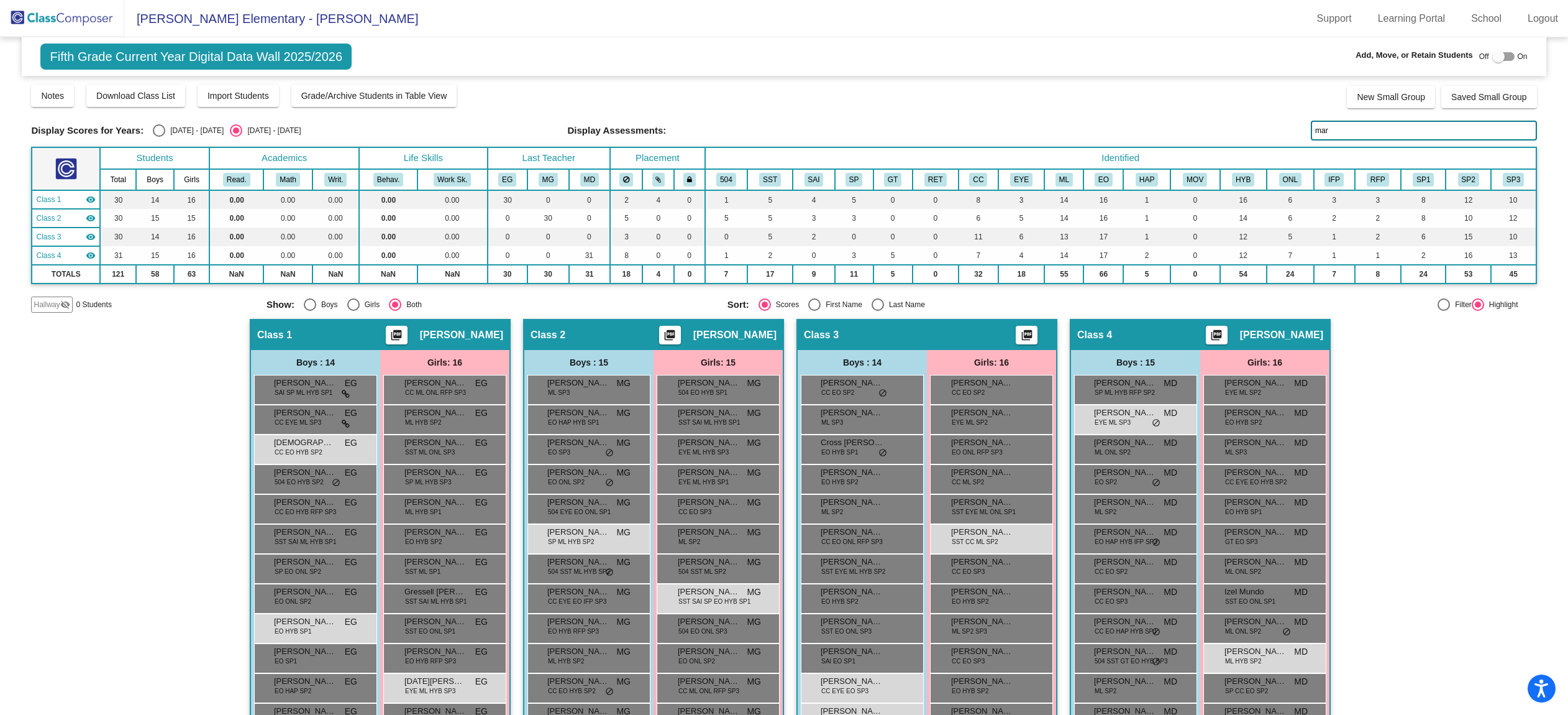
click at [99, 13] on img at bounding box center [61, 18] width 124 height 37
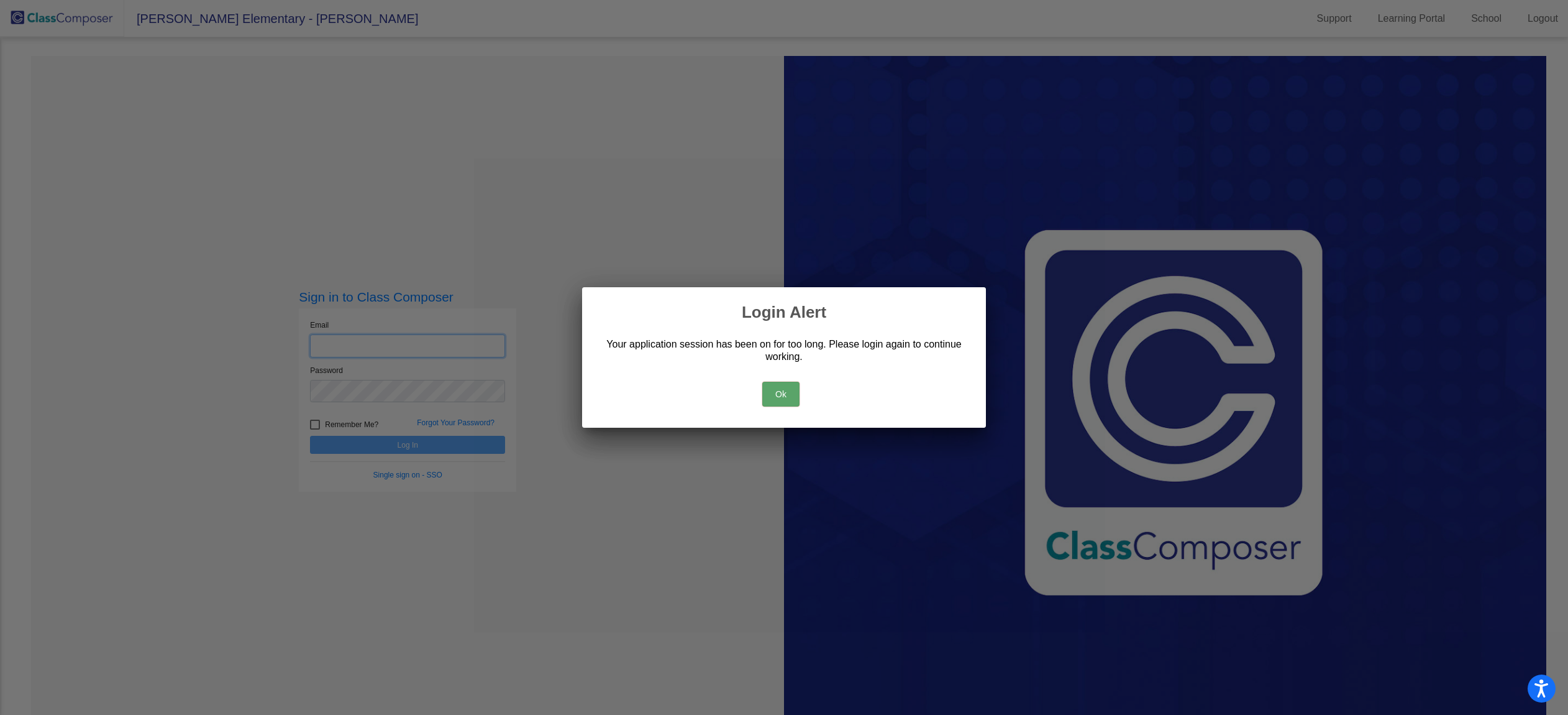
type input "[EMAIL_ADDRESS][DOMAIN_NAME]"
click at [780, 392] on button "Ok" at bounding box center [781, 394] width 38 height 25
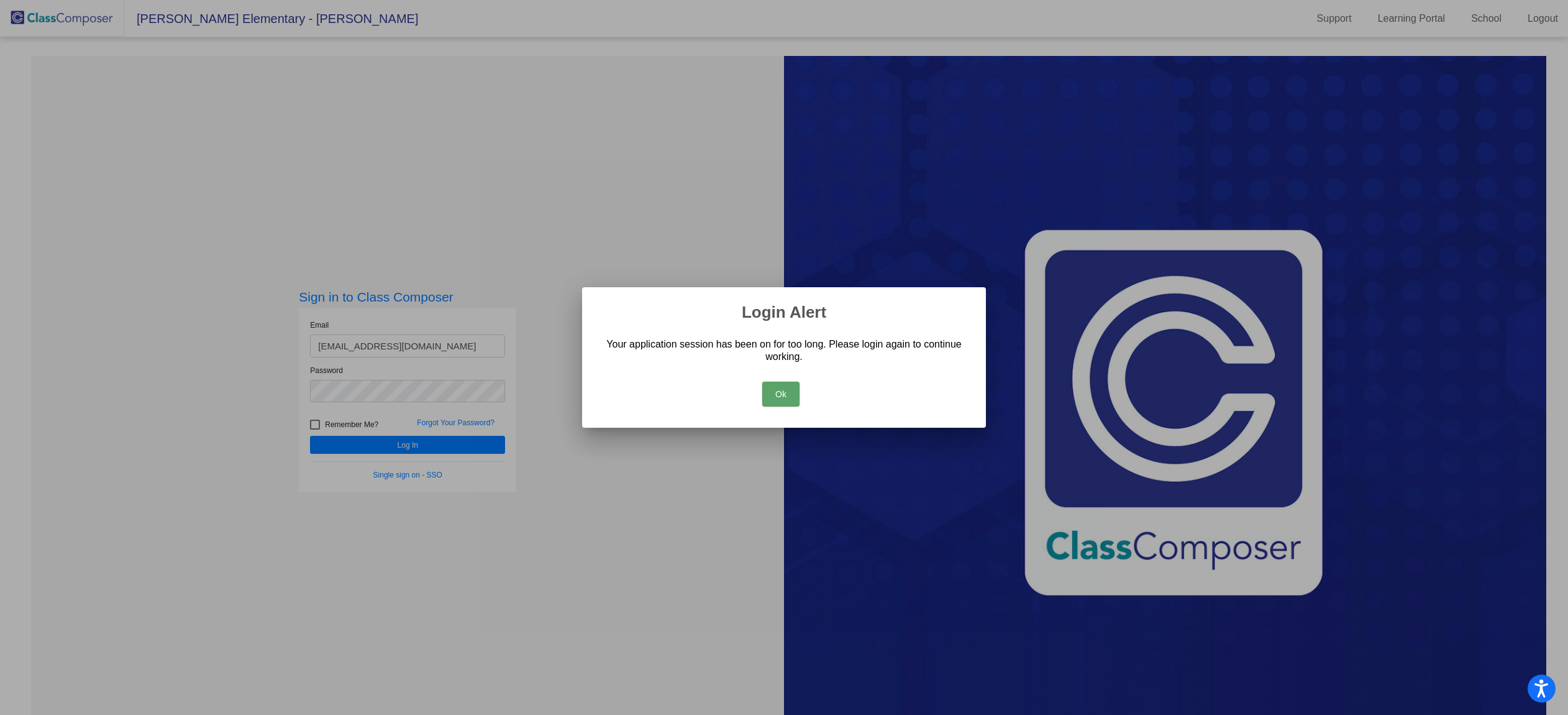
click at [393, 441] on div at bounding box center [784, 357] width 1568 height 715
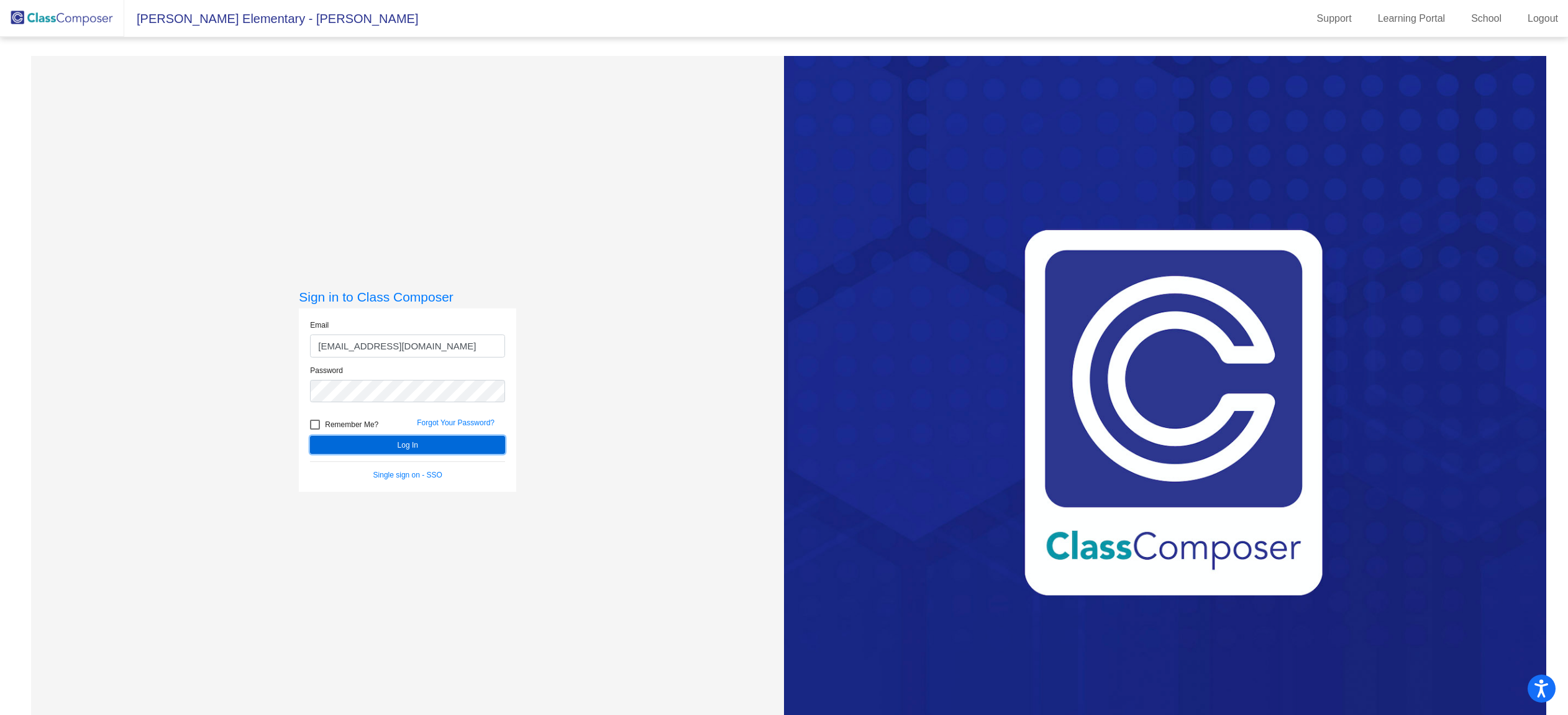
click at [392, 444] on button "Log In" at bounding box center [407, 445] width 195 height 18
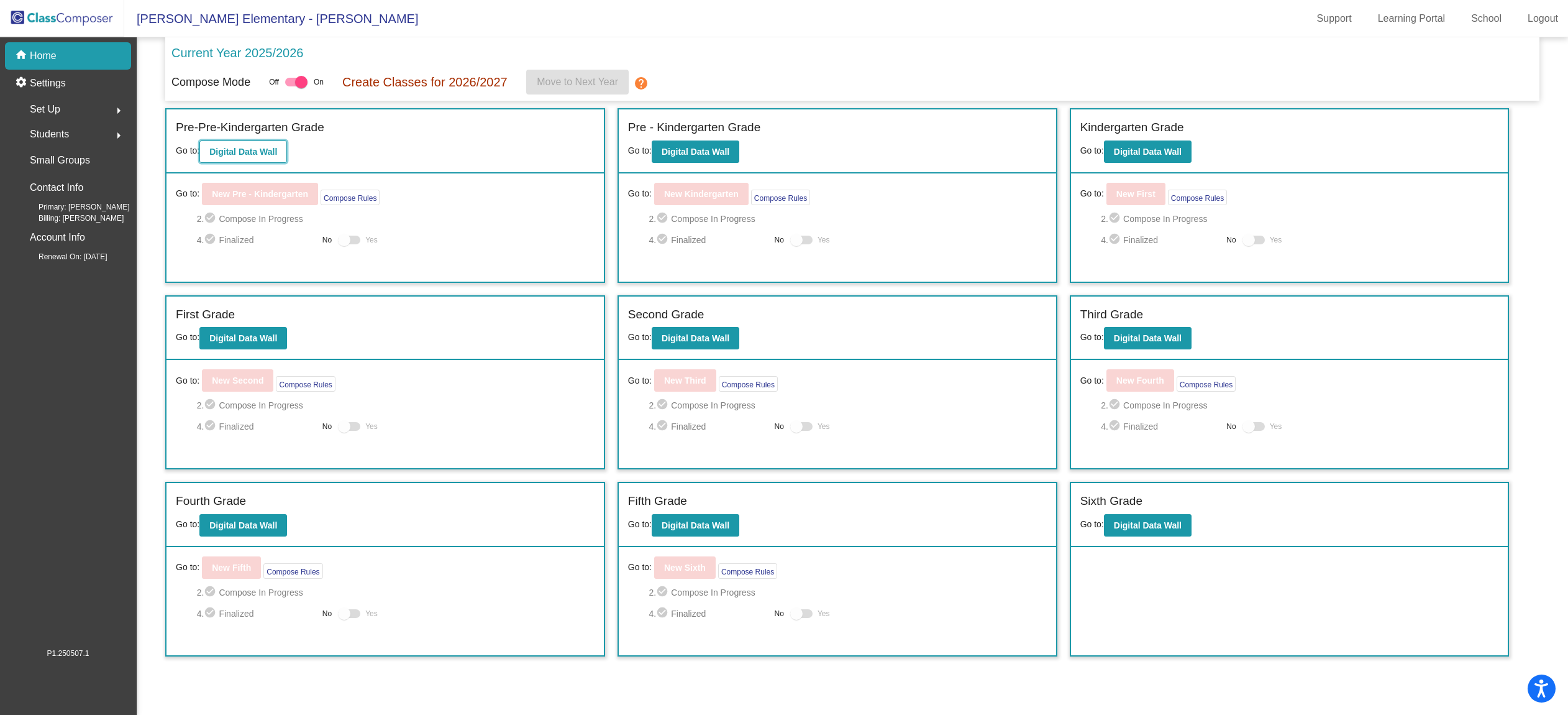
click at [259, 154] on b "Digital Data Wall" at bounding box center [243, 152] width 67 height 10
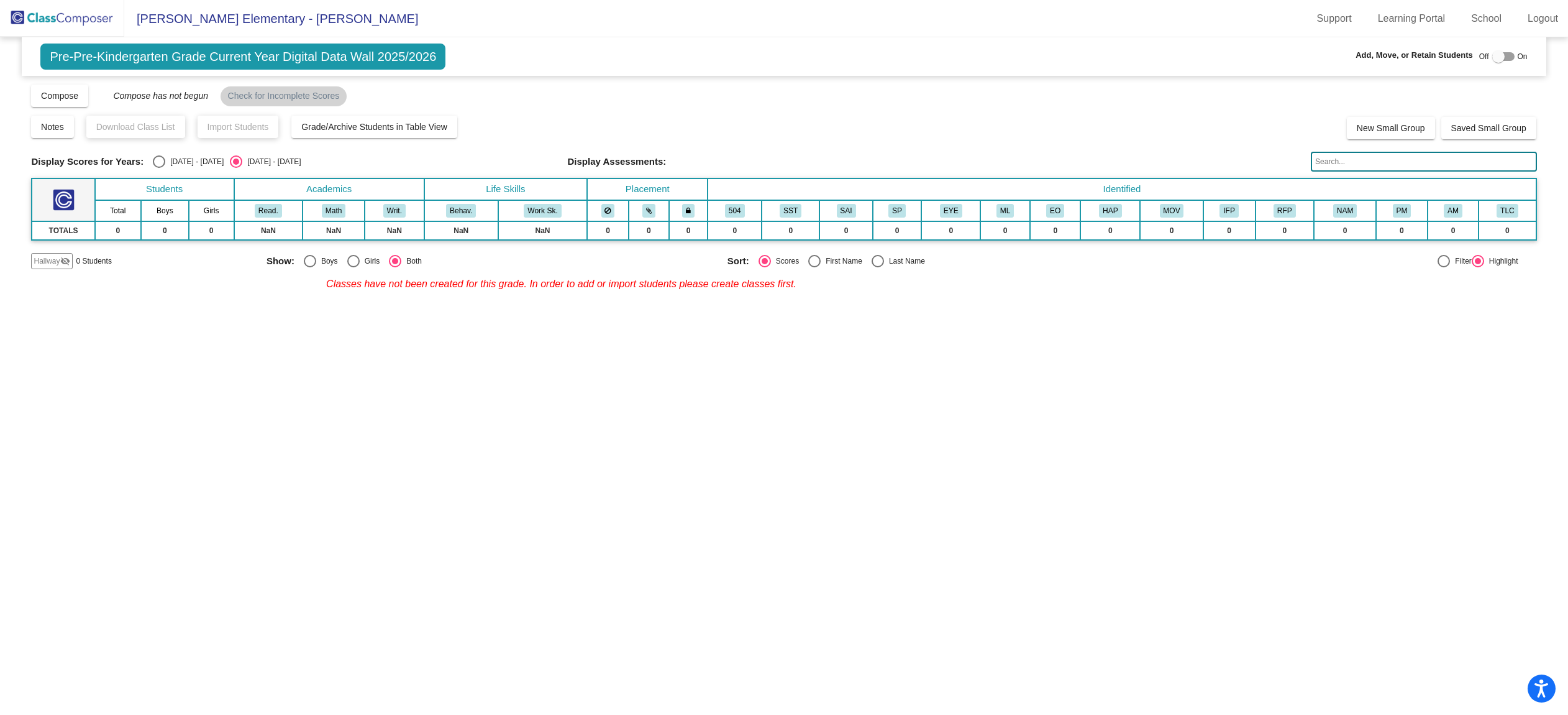
click at [77, 16] on img at bounding box center [61, 18] width 124 height 37
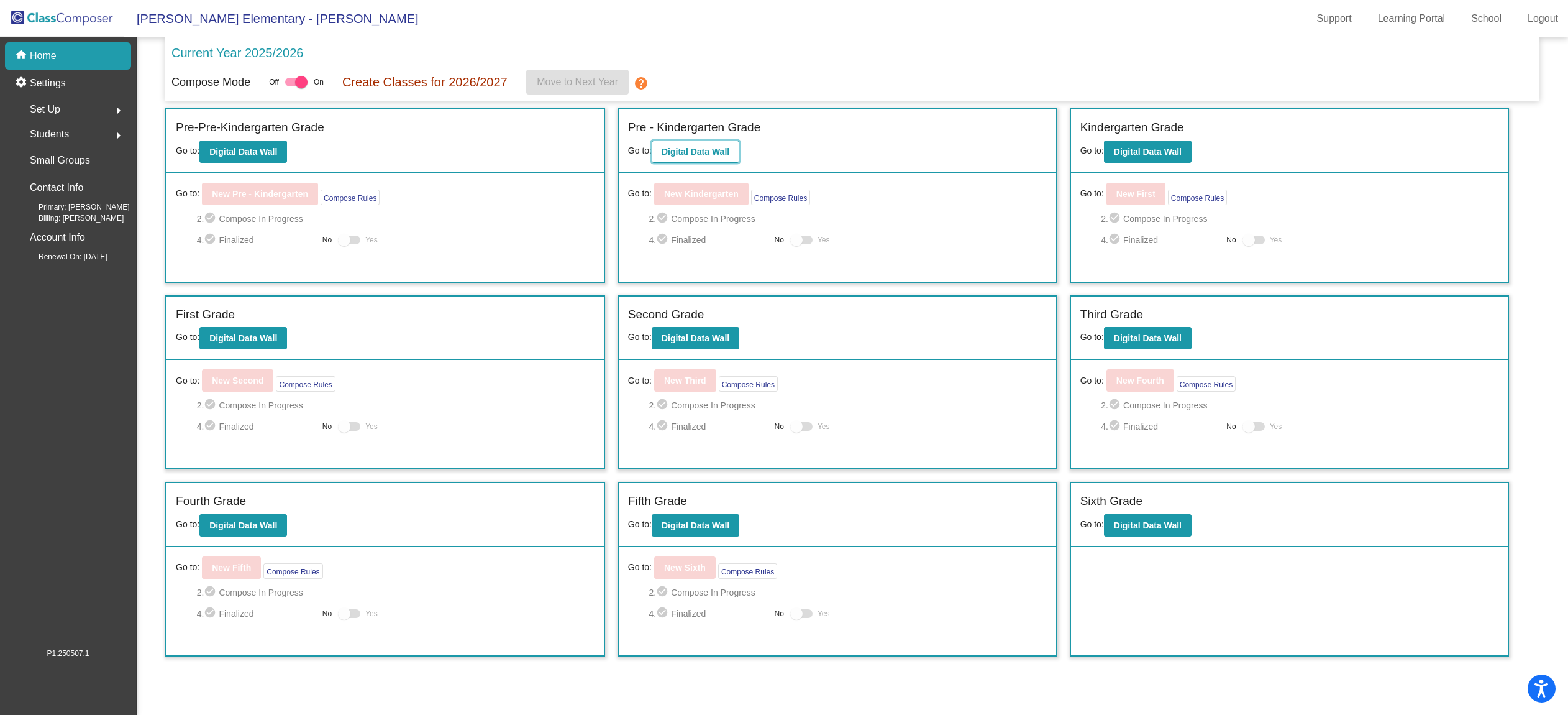
click at [707, 158] on button "Digital Data Wall" at bounding box center [696, 152] width 87 height 23
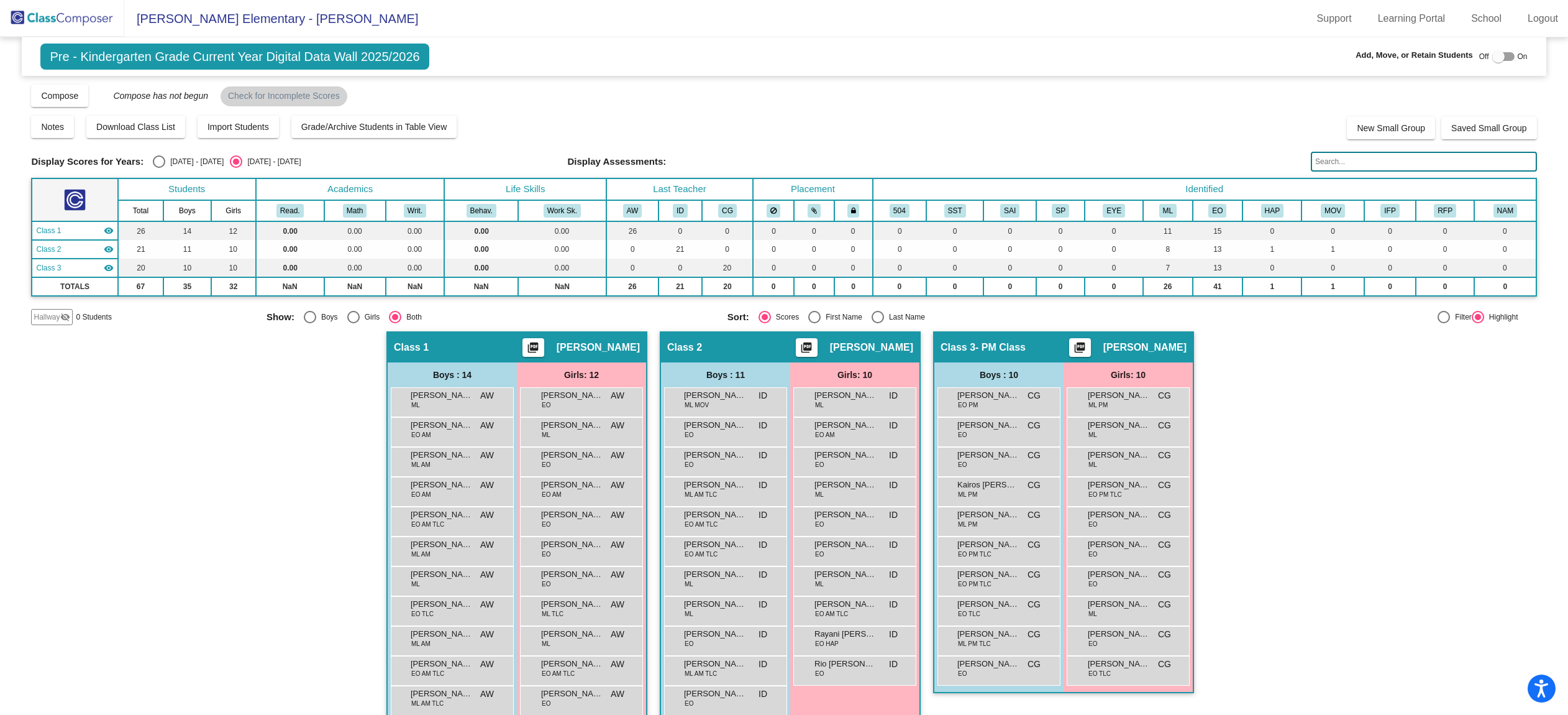
click at [1361, 162] on input "text" at bounding box center [1424, 162] width 226 height 20
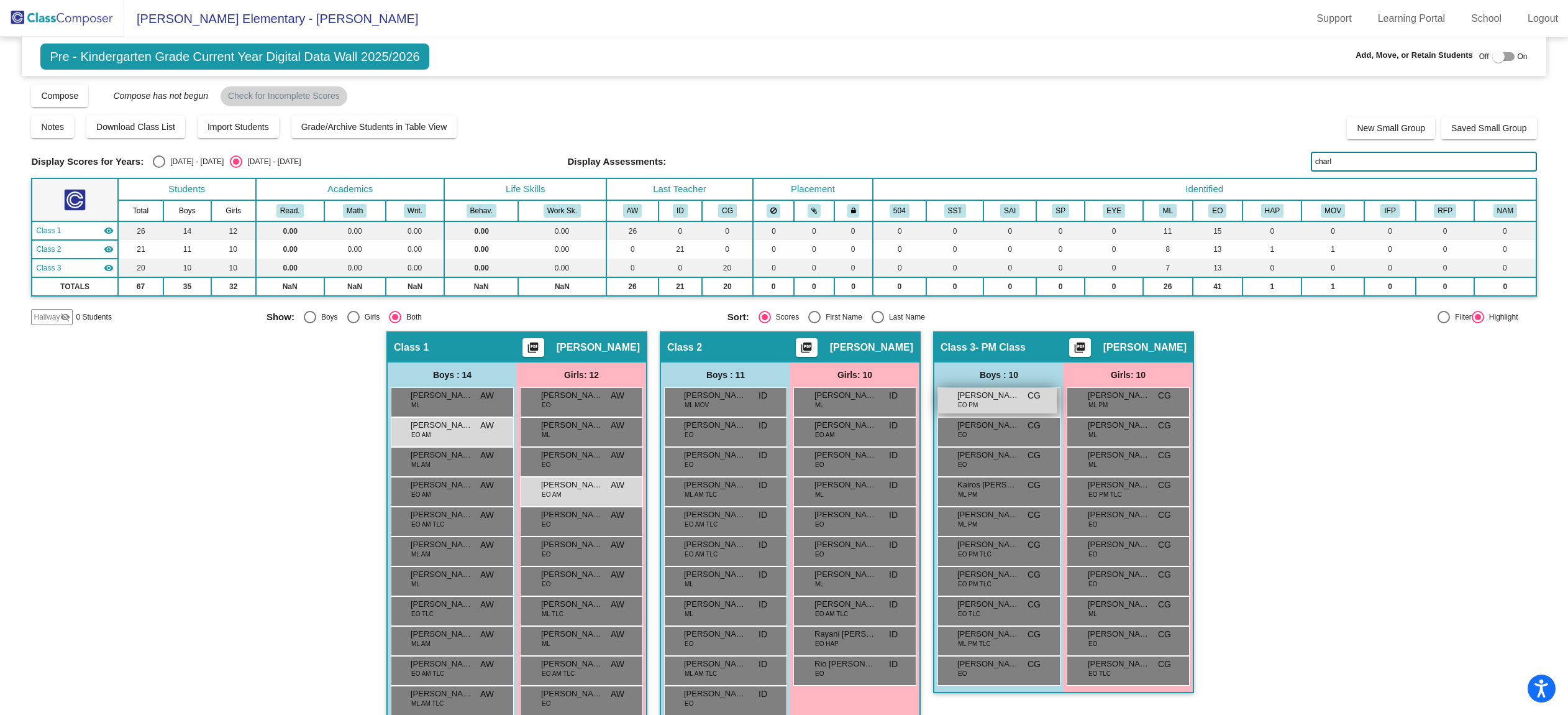
type input "charl"
click at [1002, 404] on div "[PERSON_NAME] EO PM CG lock do_not_disturb_alt" at bounding box center [998, 401] width 119 height 26
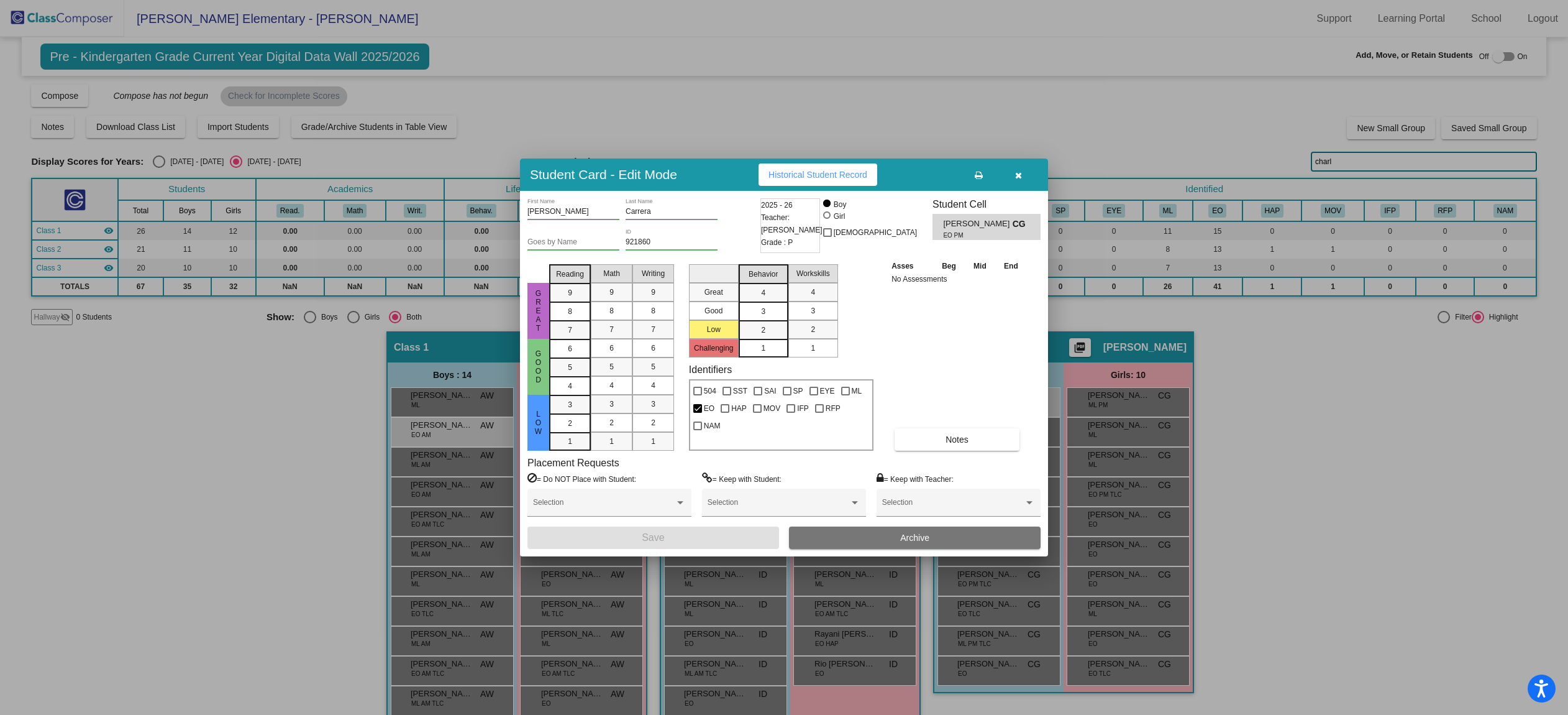
click at [1021, 158] on div at bounding box center [784, 357] width 1568 height 715
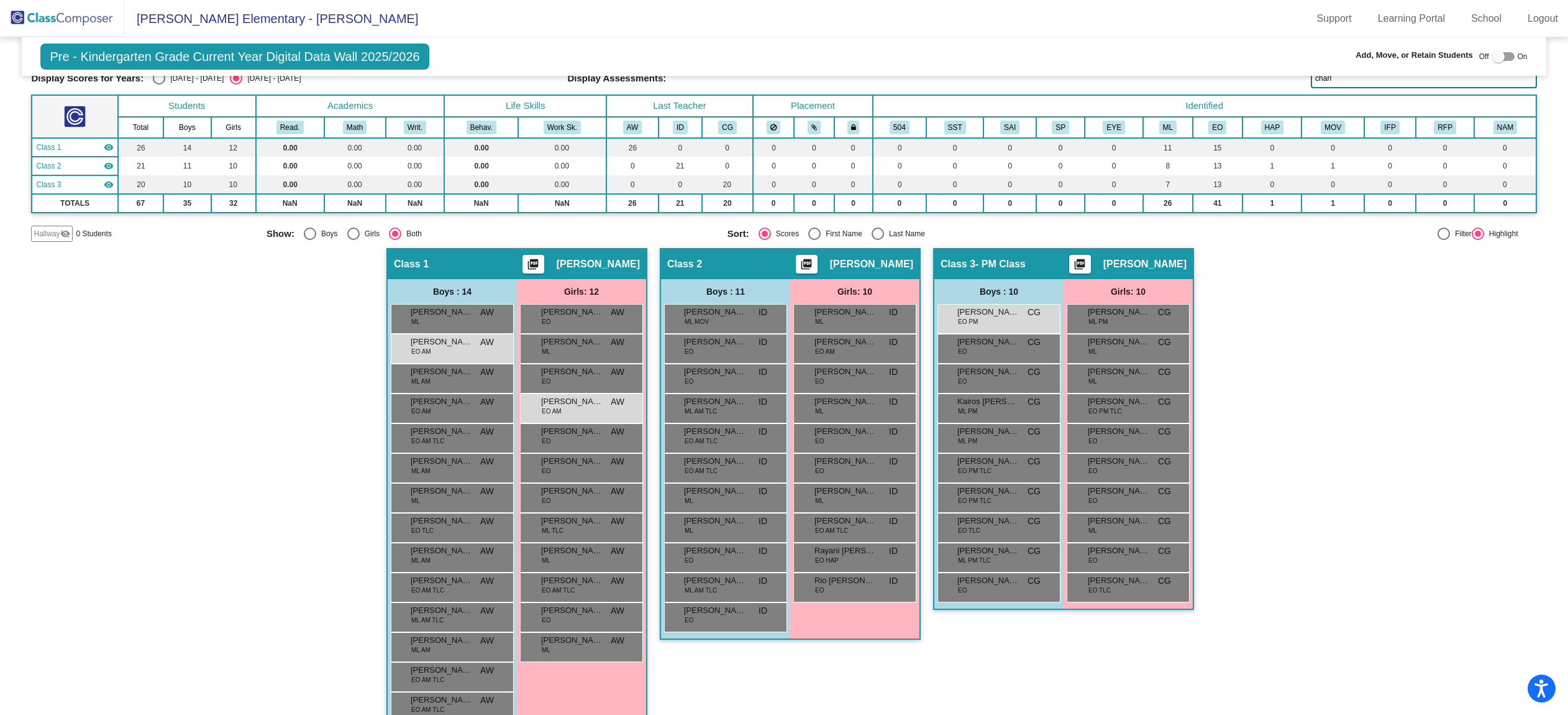
scroll to position [110, 0]
